Goal: Information Seeking & Learning: Learn about a topic

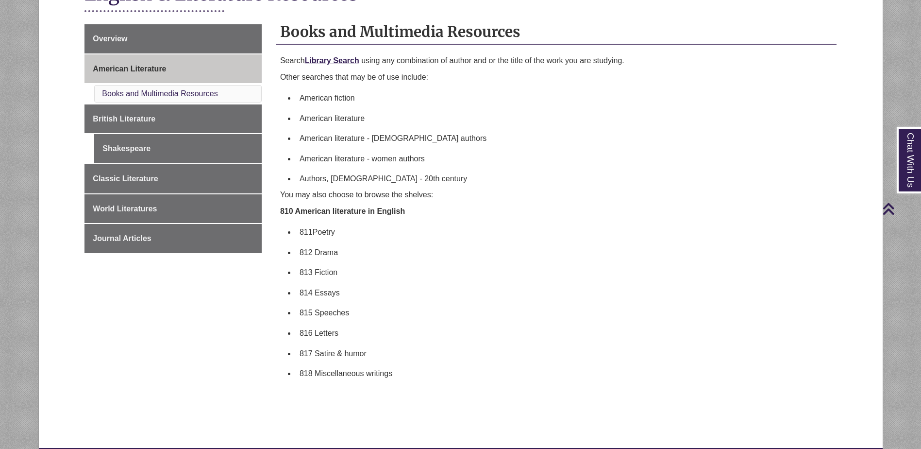
scroll to position [146, 0]
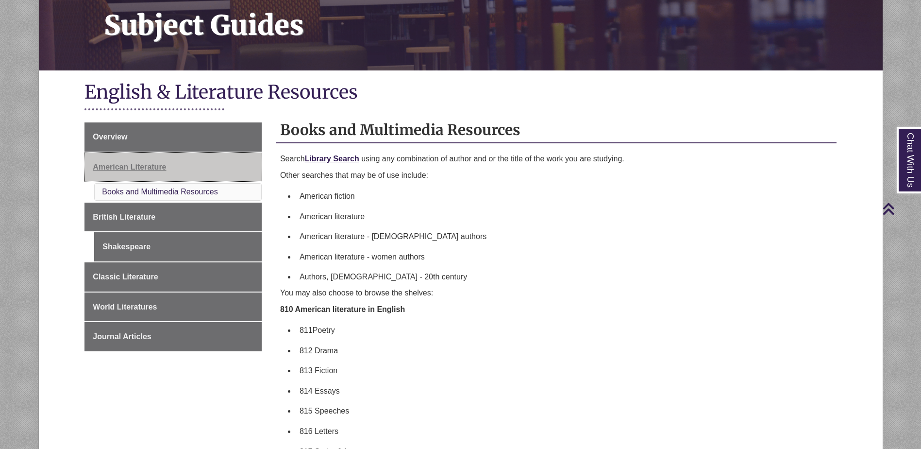
click at [138, 163] on span "American Literature" at bounding box center [129, 167] width 73 height 8
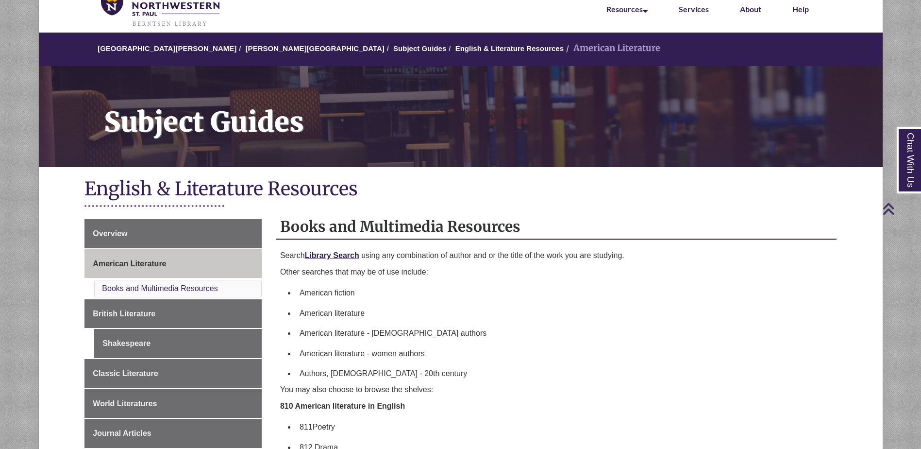
scroll to position [49, 0]
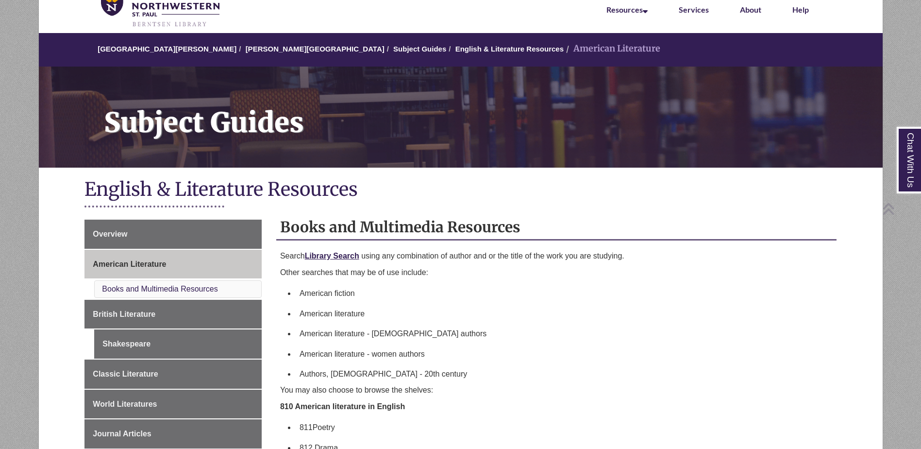
click at [207, 283] on li "Books and Multimedia Resources" at bounding box center [178, 288] width 168 height 17
click at [203, 288] on link "Books and Multimedia Resources" at bounding box center [160, 289] width 116 height 8
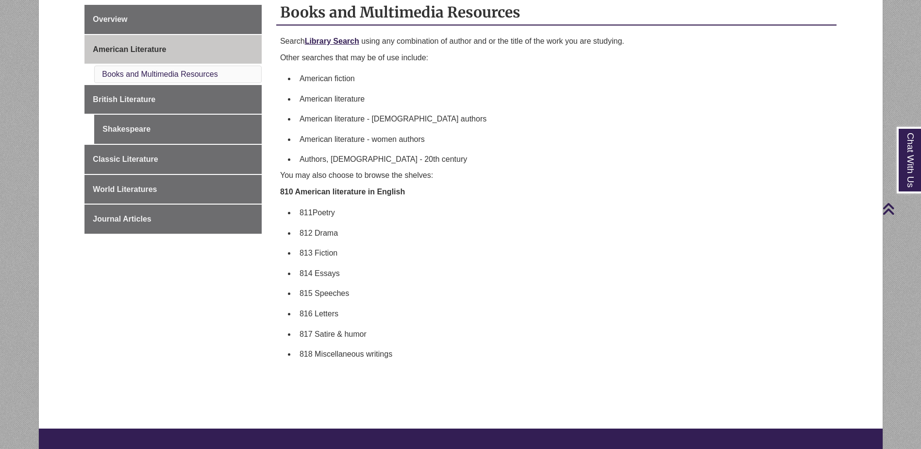
scroll to position [49, 0]
